Goal: Entertainment & Leisure: Consume media (video, audio)

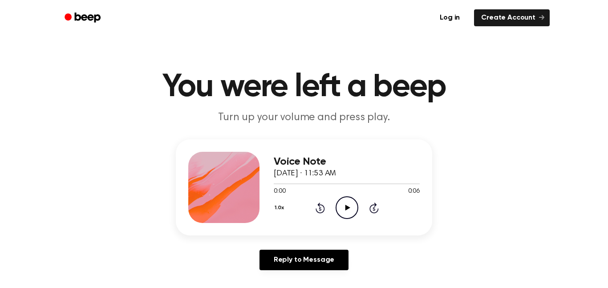
click at [349, 212] on icon "Play Audio" at bounding box center [347, 207] width 23 height 23
click at [341, 206] on icon "Play Audio" at bounding box center [347, 207] width 23 height 23
click at [348, 201] on icon "Play Audio" at bounding box center [347, 207] width 23 height 23
click at [342, 208] on icon "Play Audio" at bounding box center [347, 207] width 23 height 23
click at [350, 198] on icon "Play Audio" at bounding box center [347, 207] width 23 height 23
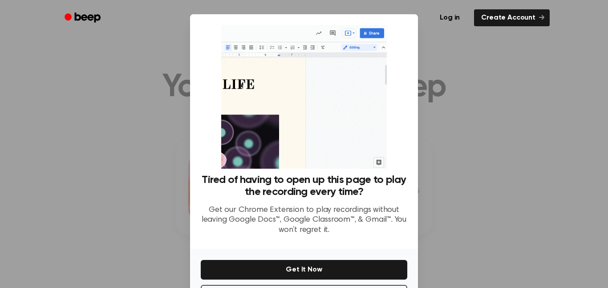
scroll to position [36, 0]
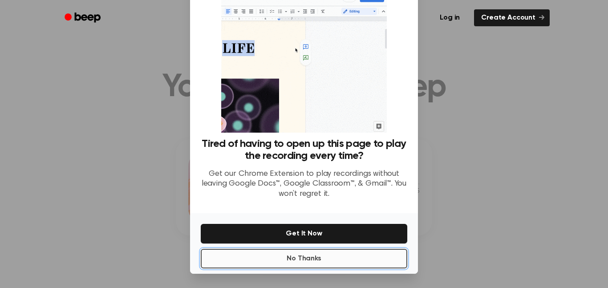
click at [329, 258] on button "No Thanks" at bounding box center [304, 259] width 207 height 20
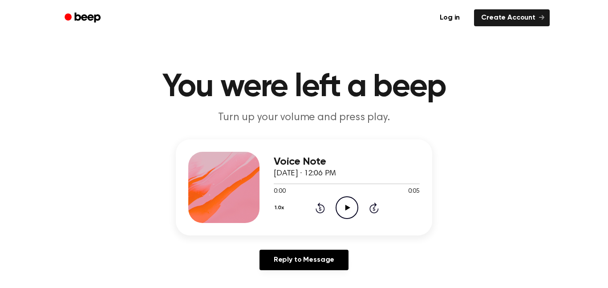
click at [340, 209] on icon "Play Audio" at bounding box center [347, 207] width 23 height 23
click at [350, 202] on icon "Play Audio" at bounding box center [347, 207] width 23 height 23
click at [345, 213] on icon "Play Audio" at bounding box center [347, 207] width 23 height 23
click at [349, 211] on icon "Play Audio" at bounding box center [347, 207] width 23 height 23
click at [345, 204] on icon "Play Audio" at bounding box center [347, 207] width 23 height 23
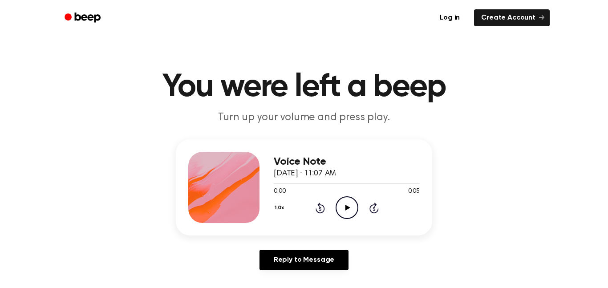
click at [345, 200] on icon "Play Audio" at bounding box center [347, 207] width 23 height 23
click at [350, 208] on icon "Play Audio" at bounding box center [347, 207] width 23 height 23
click at [343, 213] on icon "Play Audio" at bounding box center [347, 207] width 23 height 23
click at [348, 201] on icon "Play Audio" at bounding box center [347, 207] width 23 height 23
click at [353, 216] on icon "Play Audio" at bounding box center [347, 207] width 23 height 23
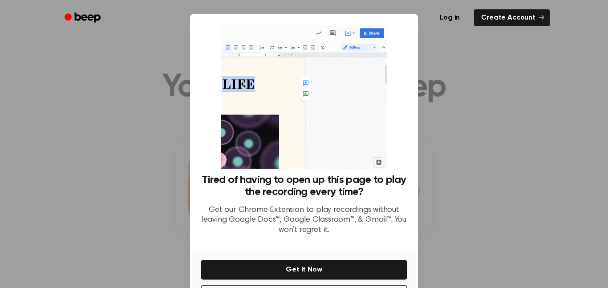
scroll to position [36, 0]
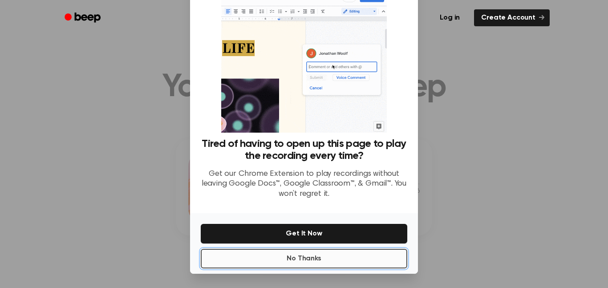
click at [283, 257] on button "No Thanks" at bounding box center [304, 259] width 207 height 20
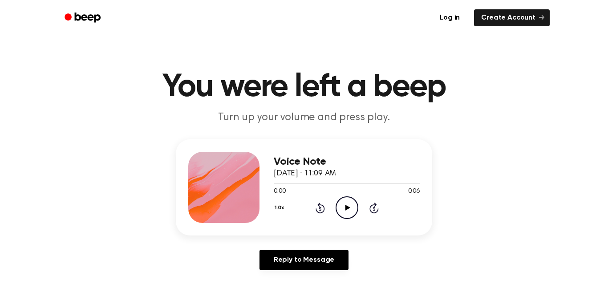
click at [350, 204] on icon "Play Audio" at bounding box center [347, 207] width 23 height 23
click at [346, 211] on icon "Play Audio" at bounding box center [347, 207] width 23 height 23
click at [345, 210] on icon at bounding box center [347, 208] width 5 height 6
click at [353, 207] on icon "Play Audio" at bounding box center [347, 207] width 23 height 23
